Goal: Find specific page/section: Find specific page/section

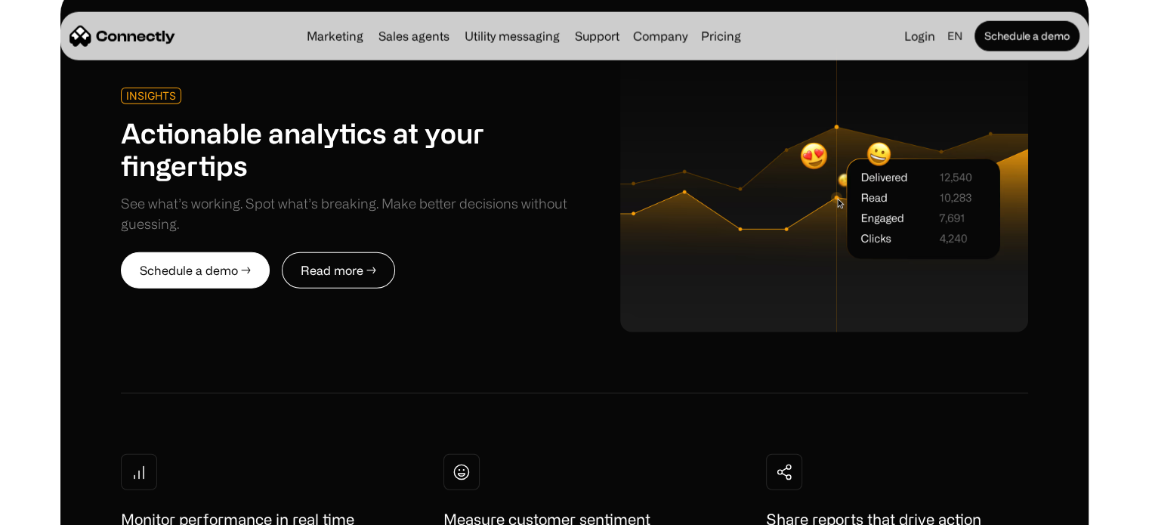
scroll to position [3806, 0]
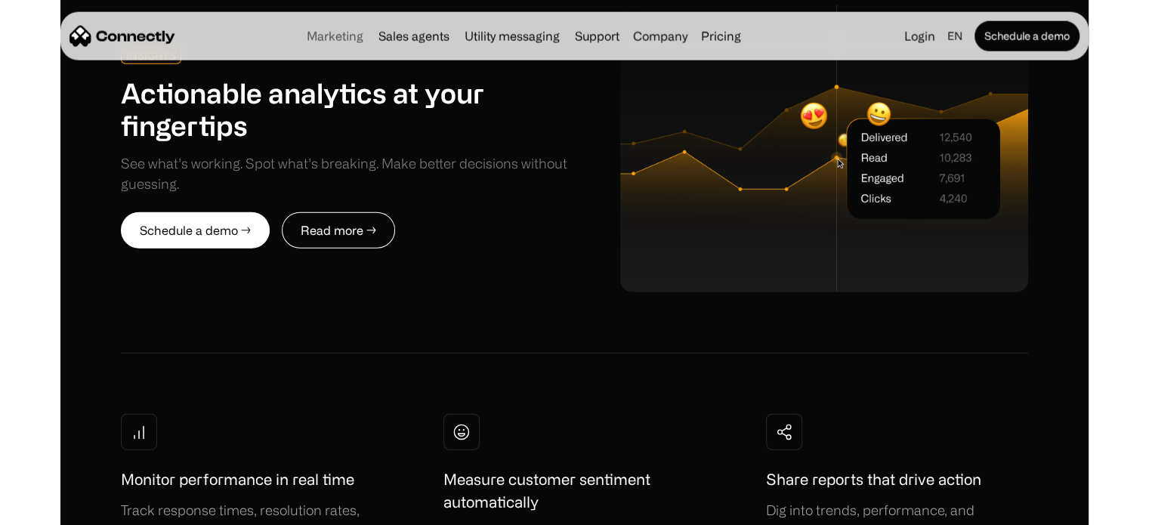
click at [341, 39] on link "Marketing" at bounding box center [335, 36] width 69 height 12
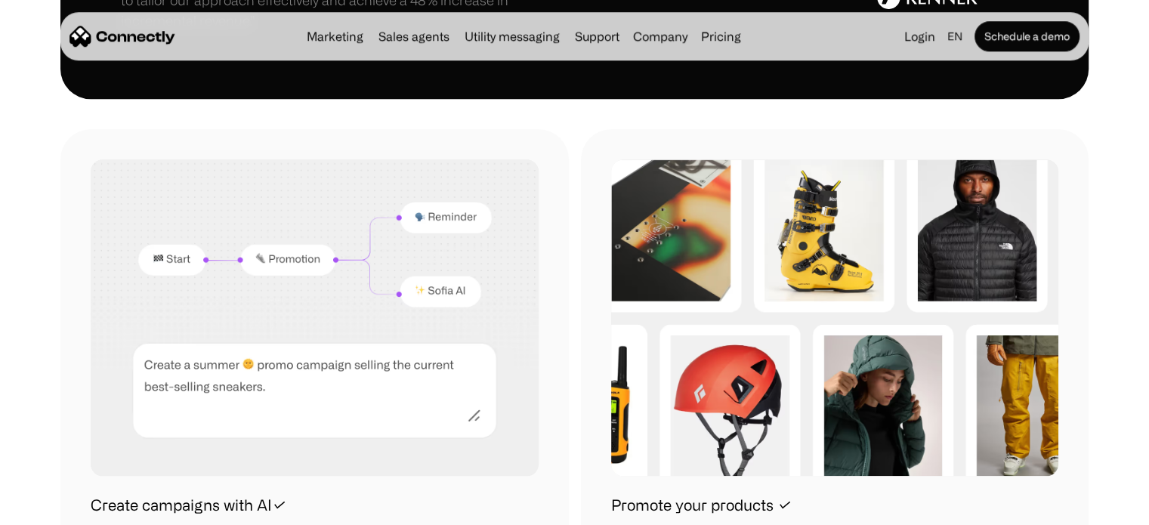
scroll to position [1389, 0]
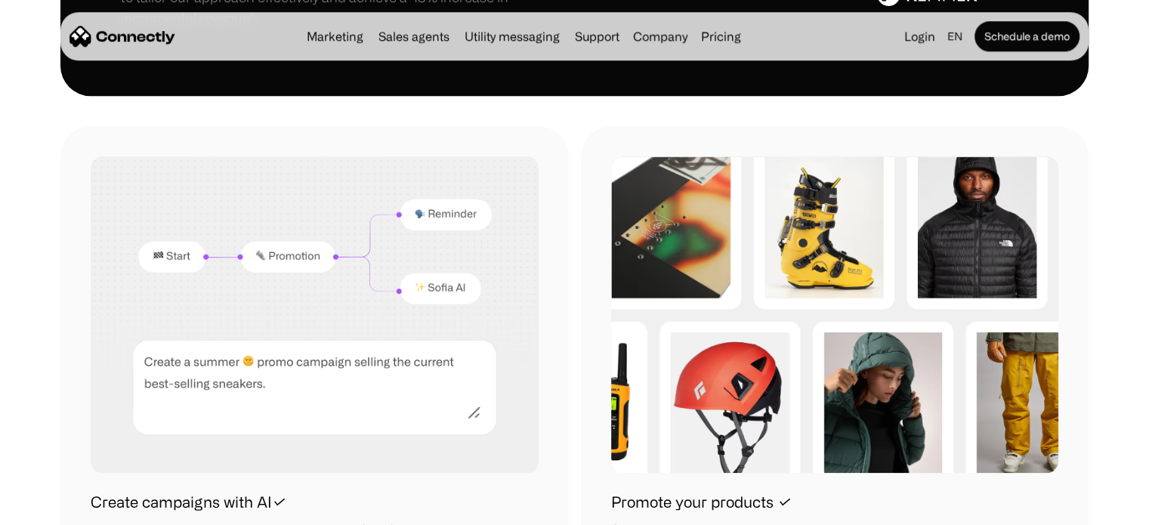
click at [347, 35] on link "Marketing" at bounding box center [335, 36] width 69 height 12
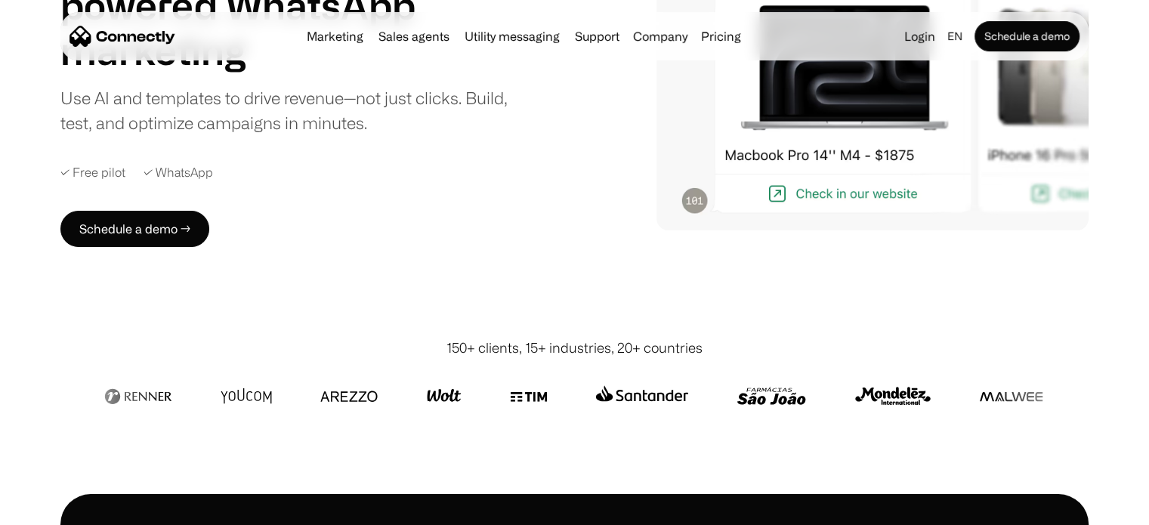
scroll to position [2593, 0]
